Goal: Find specific page/section: Find specific page/section

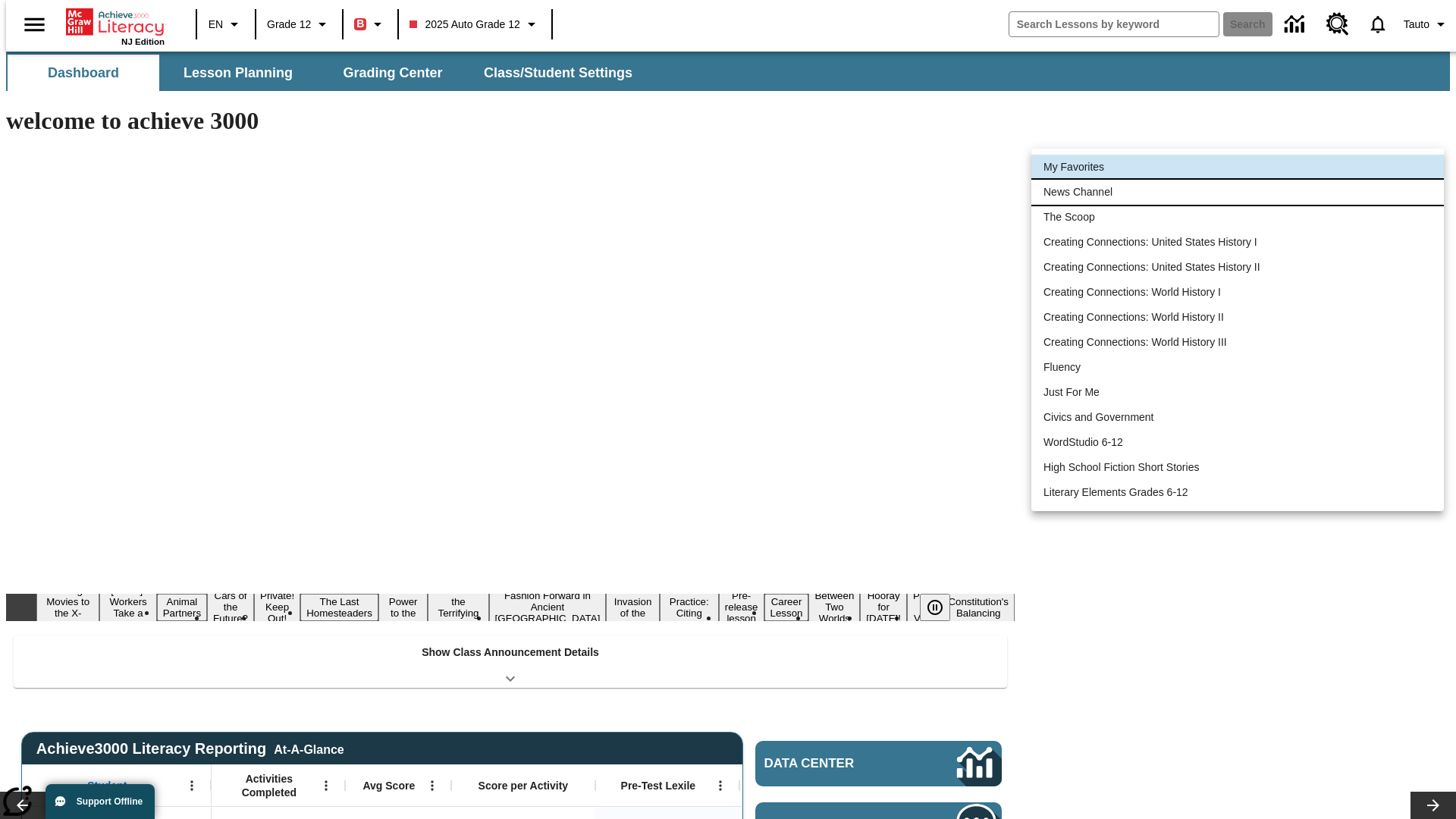
click at [1237, 192] on li "News Channel" at bounding box center [1237, 191] width 412 height 25
type input "120"
